Goal: Task Accomplishment & Management: Use online tool/utility

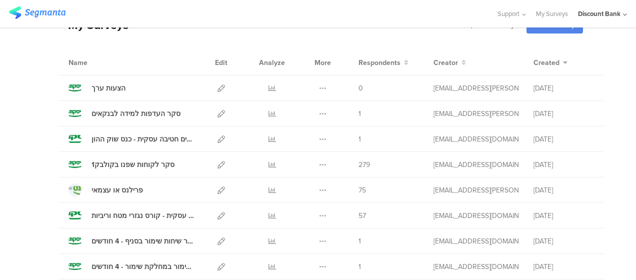
scroll to position [105, 0]
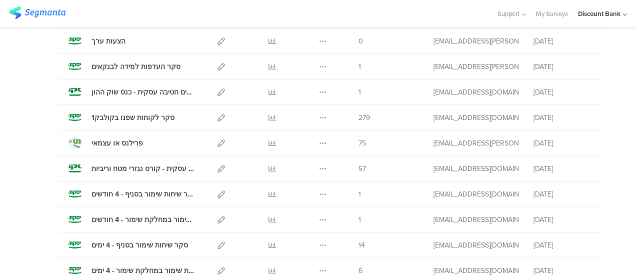
click at [217, 220] on icon at bounding box center [220, 219] width 7 height 7
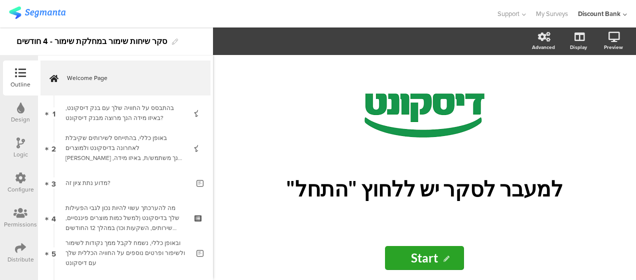
click at [24, 244] on icon at bounding box center [20, 247] width 11 height 11
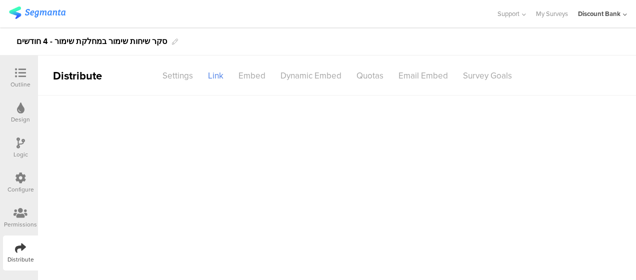
click at [24, 244] on icon at bounding box center [20, 247] width 11 height 11
